Goal: Check status: Check status

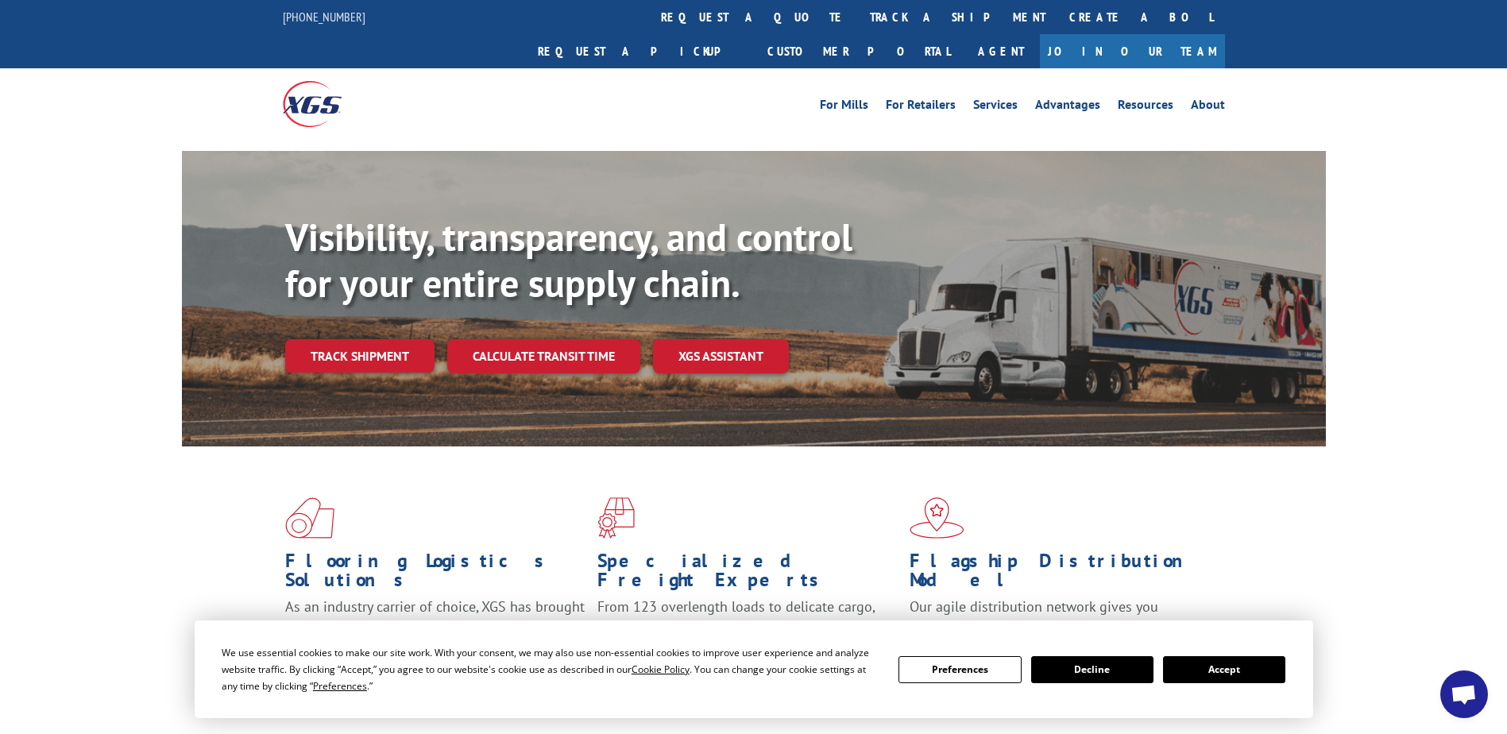
click at [1220, 673] on button "Accept" at bounding box center [1224, 669] width 122 height 27
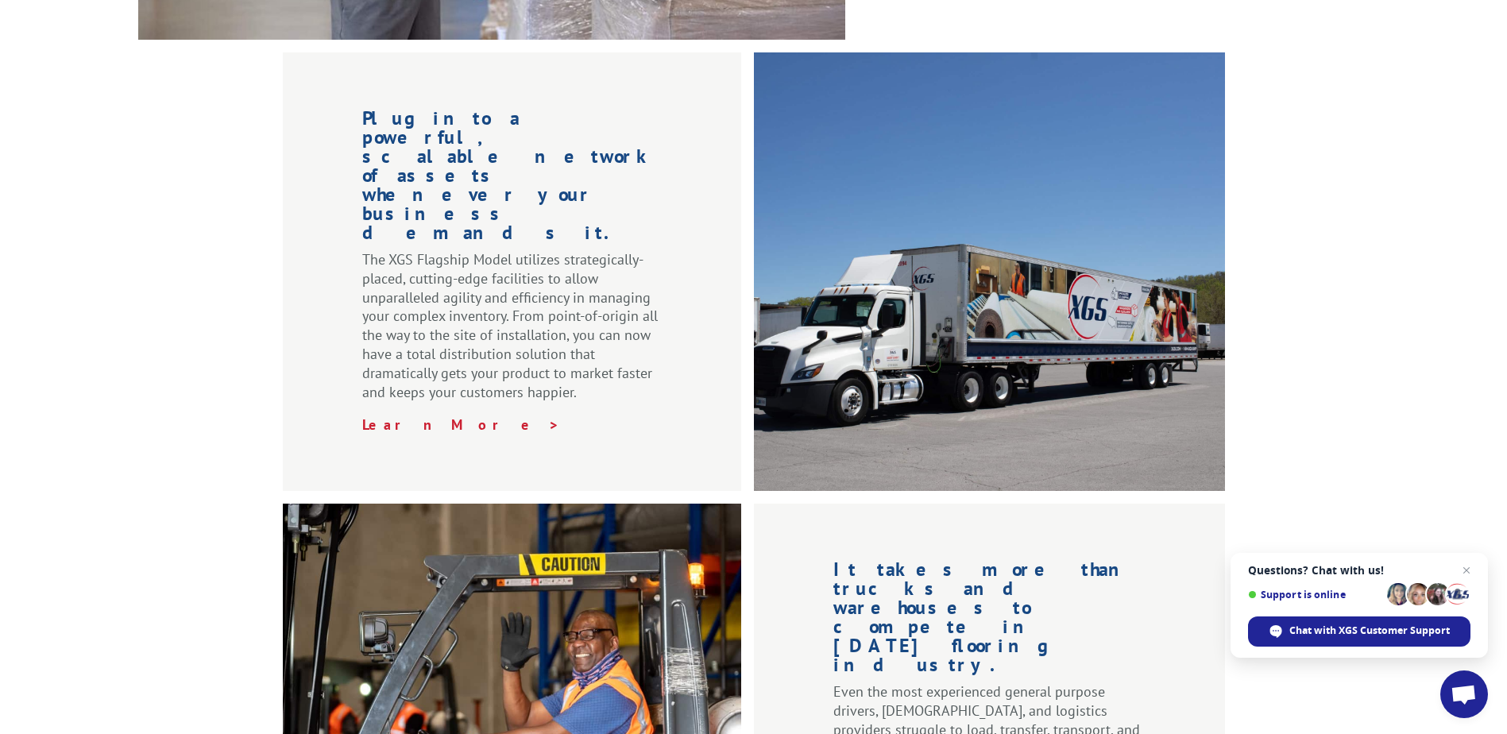
scroll to position [1906, 0]
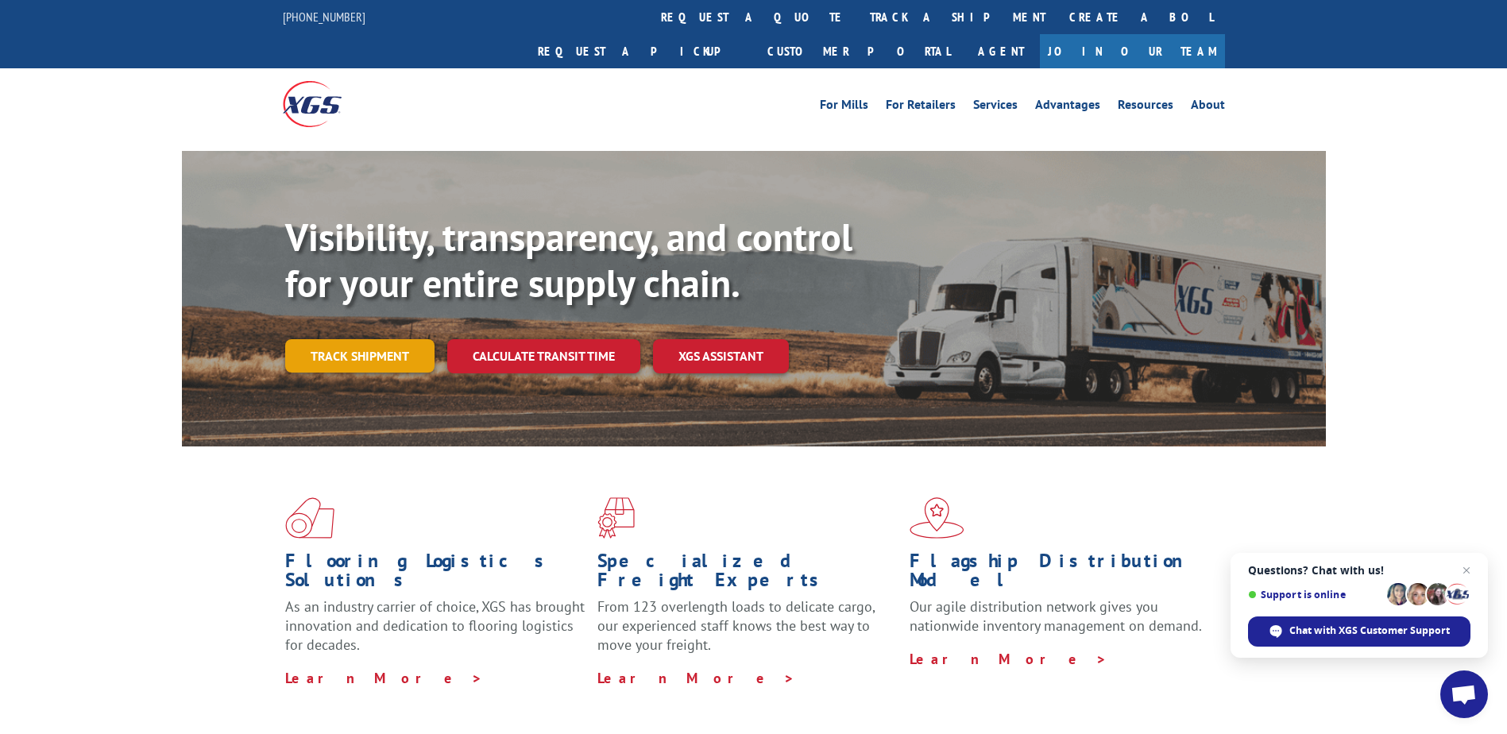
click at [316, 339] on link "Track shipment" at bounding box center [359, 355] width 149 height 33
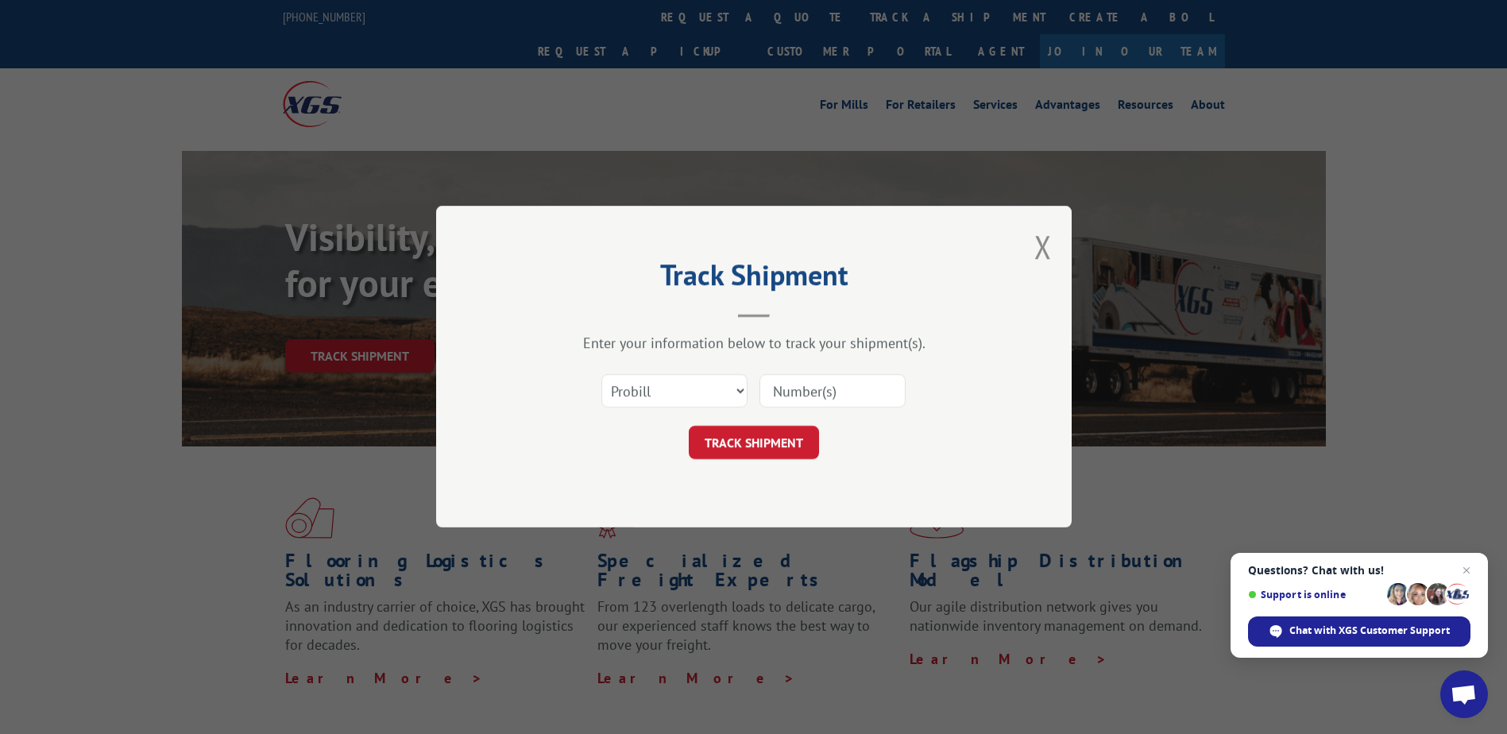
click at [920, 396] on div "Select category... Probill BOL PO" at bounding box center [754, 391] width 477 height 52
click at [895, 397] on input at bounding box center [832, 391] width 146 height 33
type input "33634954"
click at [792, 436] on button "TRACK SHIPMENT" at bounding box center [754, 443] width 130 height 33
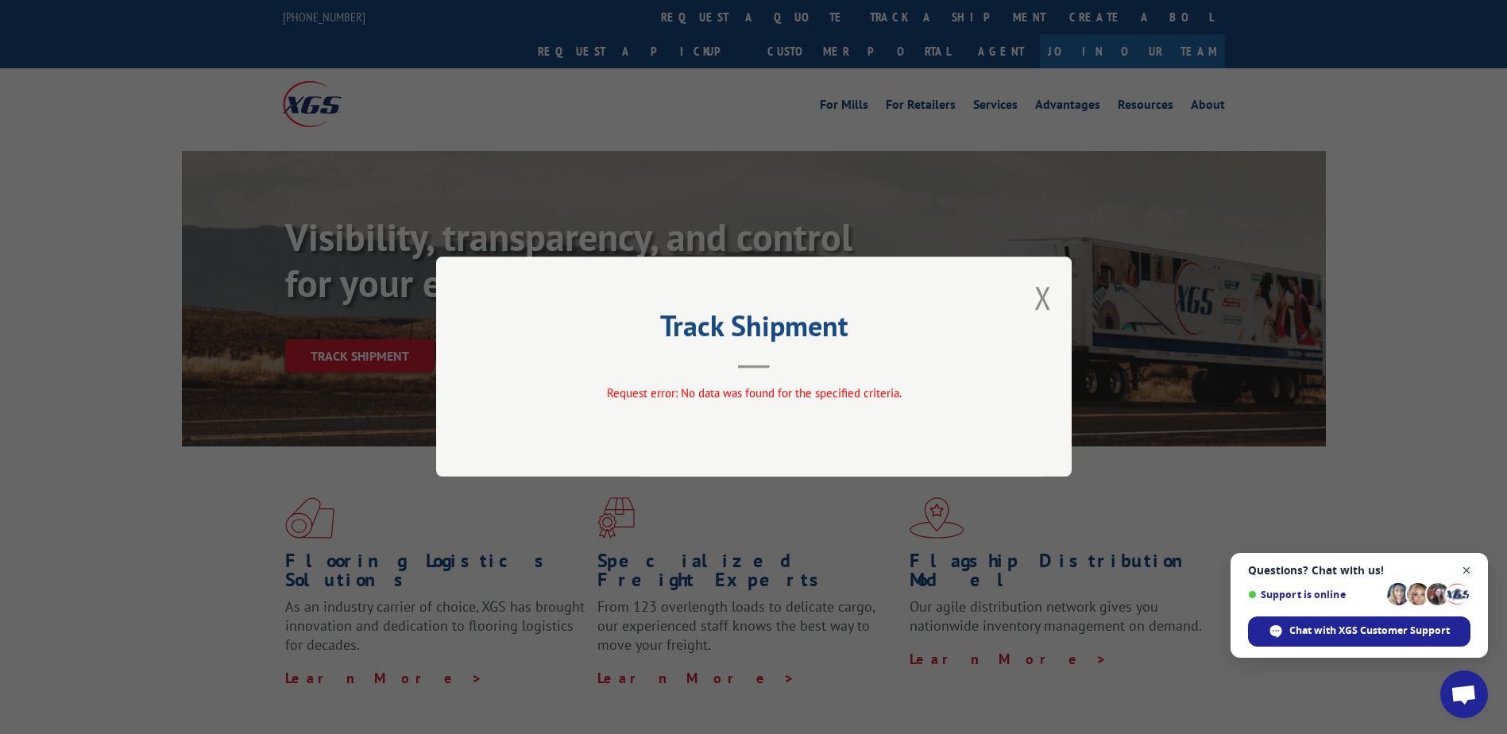
click at [1468, 574] on span "Open chat" at bounding box center [1467, 571] width 20 height 20
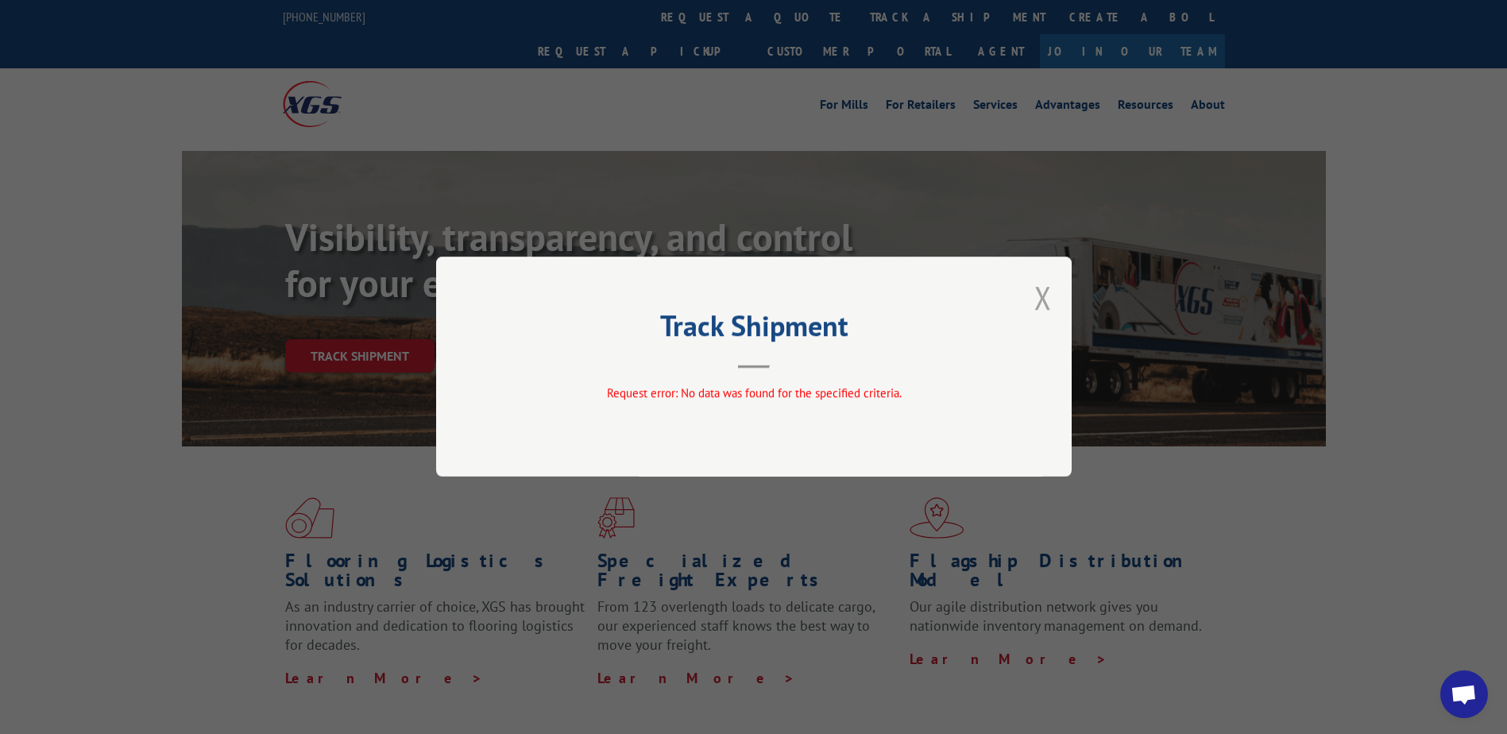
click at [1036, 301] on button "Close modal" at bounding box center [1042, 297] width 17 height 42
